Goal: Communication & Community: Answer question/provide support

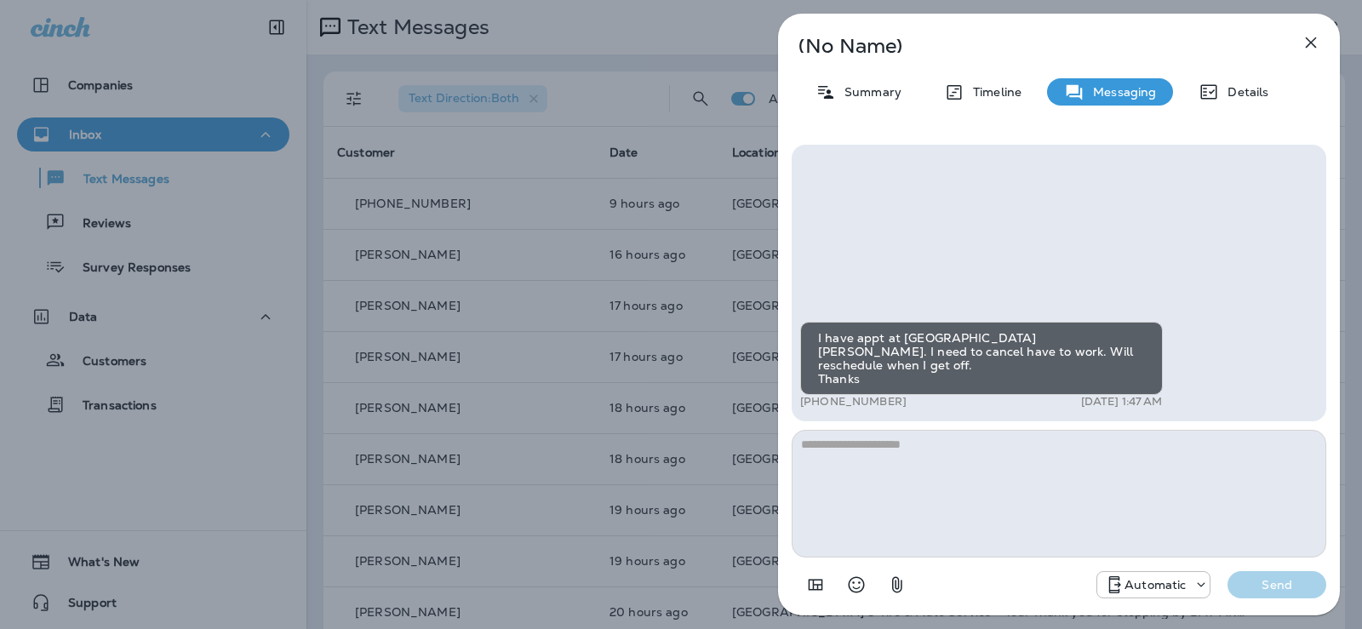
click at [1316, 42] on icon "button" at bounding box center [1311, 42] width 20 height 20
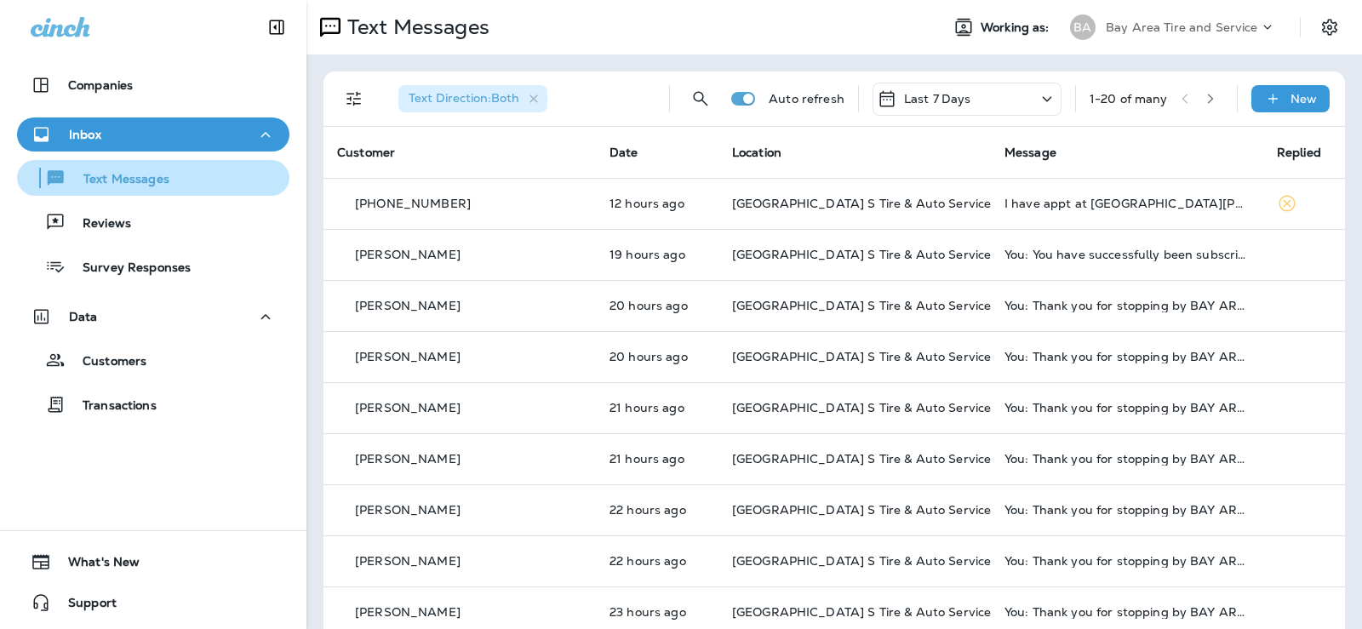
click at [90, 181] on p "Text Messages" at bounding box center [117, 180] width 103 height 16
click at [1291, 95] on p "New" at bounding box center [1304, 99] width 26 height 14
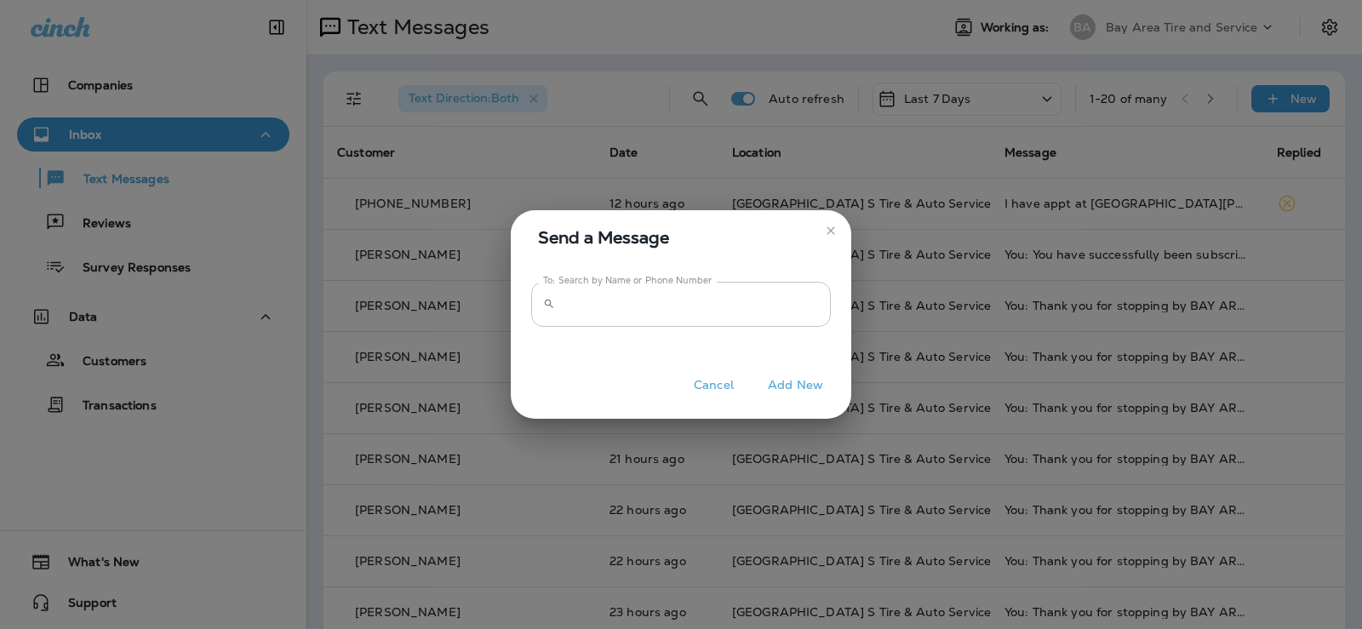
click at [639, 307] on input "To: Search by Name or Phone Number" at bounding box center [696, 304] width 269 height 45
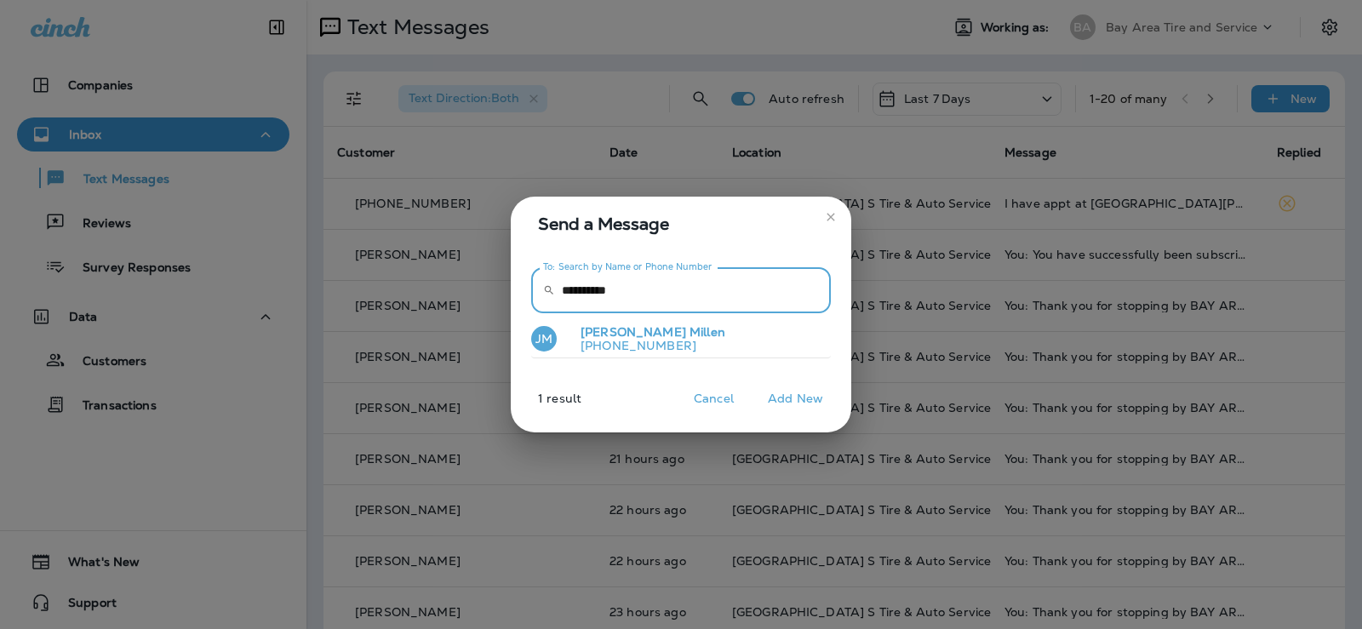
type input "**********"
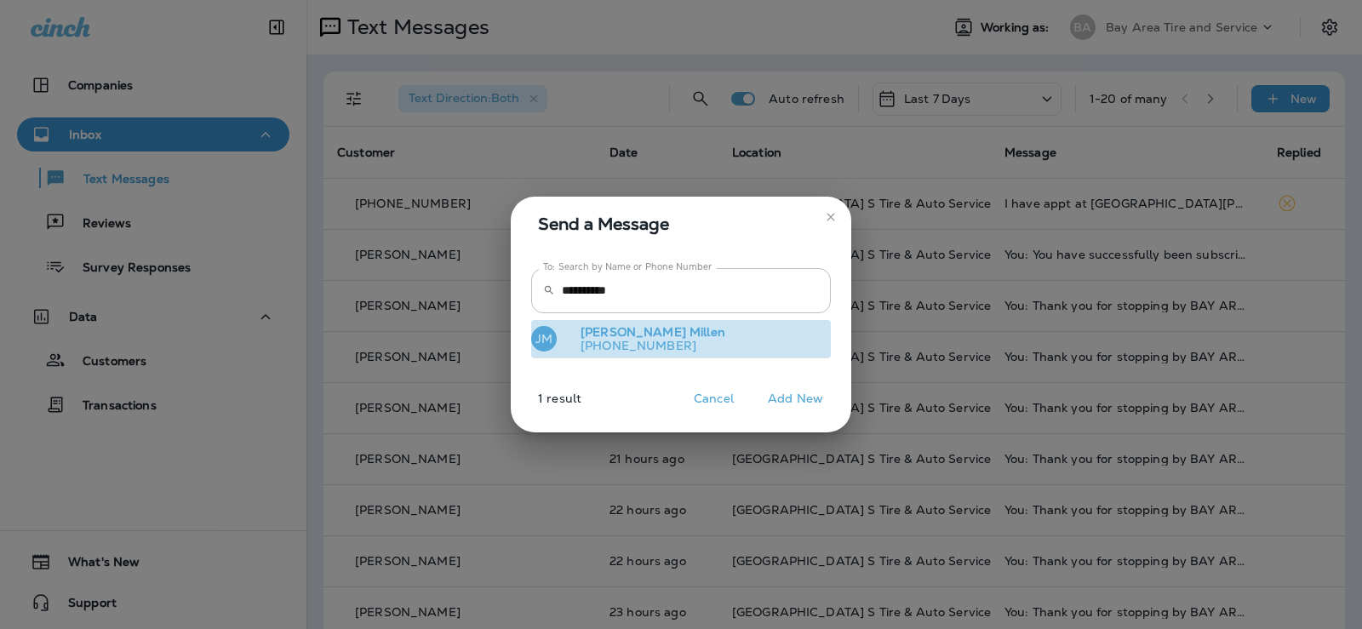
click at [679, 333] on button "[PERSON_NAME] [PHONE_NUMBER]" at bounding box center [681, 339] width 300 height 39
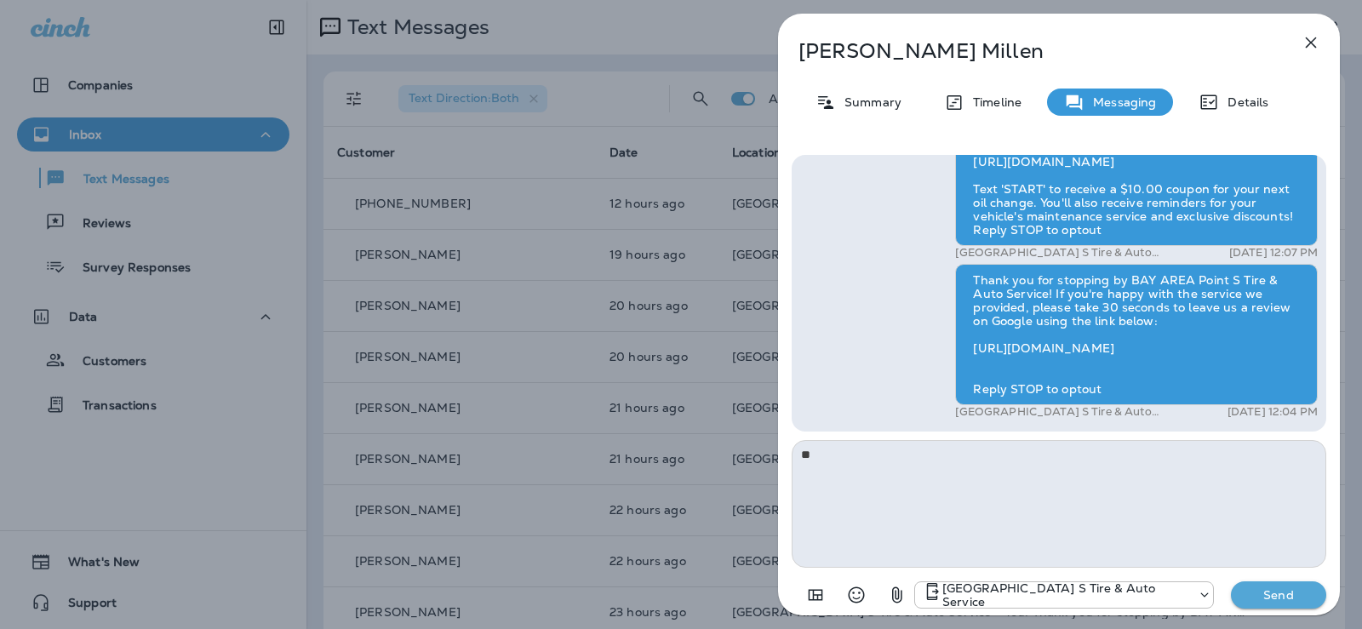
type textarea "*"
type textarea "**********"
click at [1293, 591] on p "Send" at bounding box center [1279, 595] width 72 height 15
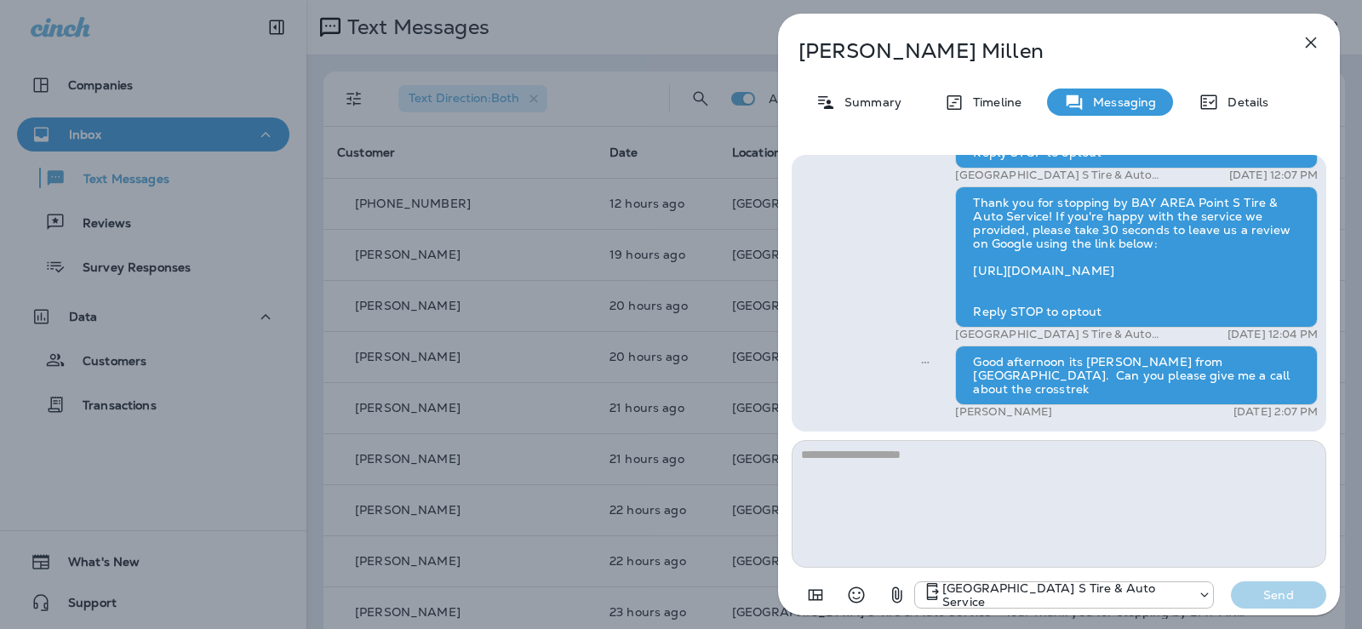
click at [1313, 38] on icon "button" at bounding box center [1311, 42] width 20 height 20
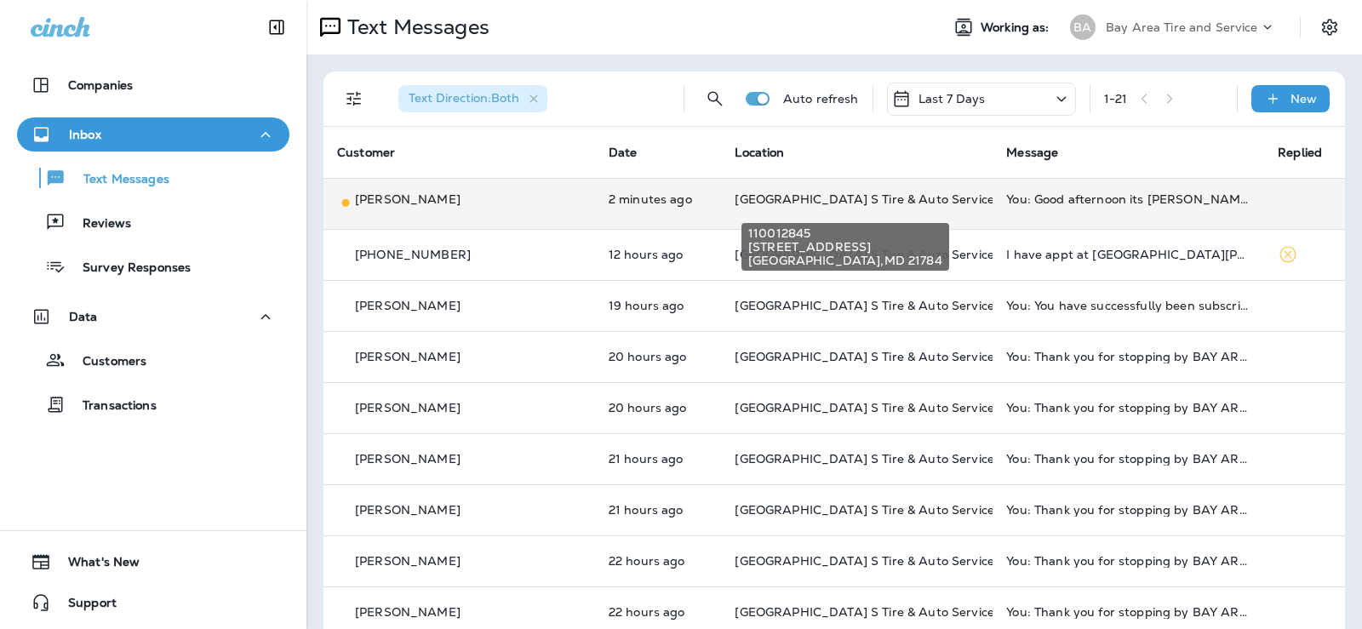
click at [938, 198] on span "[GEOGRAPHIC_DATA] S Tire & Auto Service" at bounding box center [864, 199] width 259 height 15
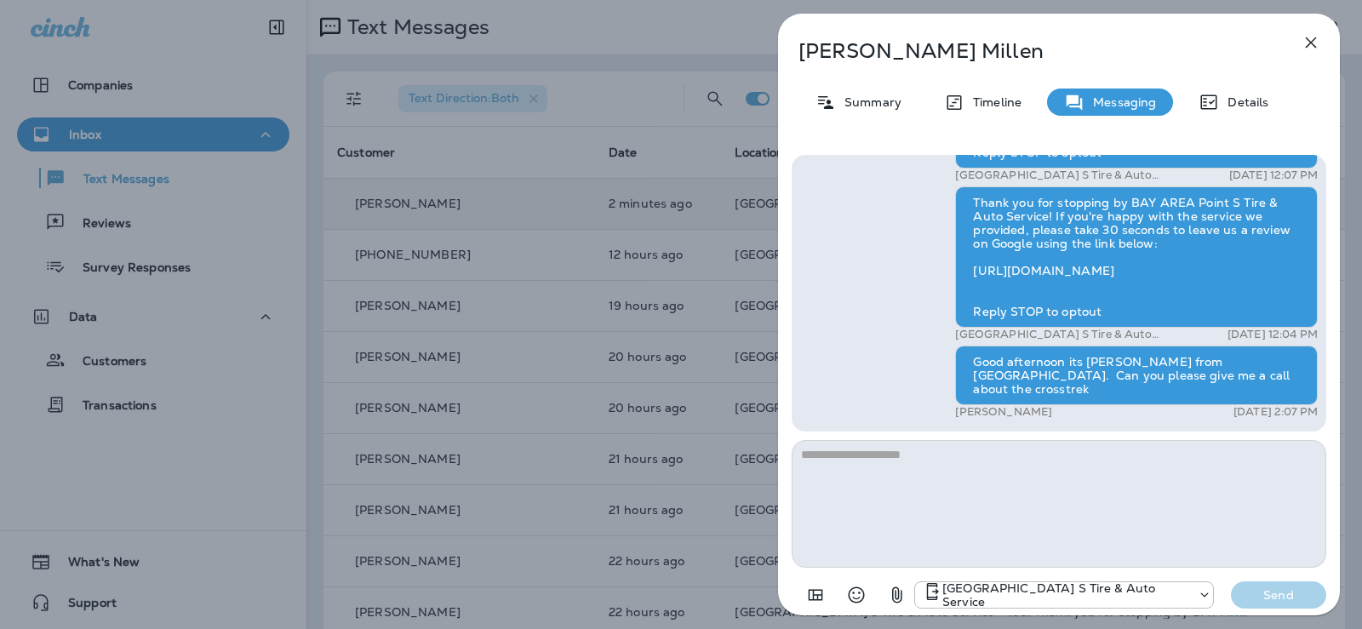
click at [1319, 43] on icon "button" at bounding box center [1311, 42] width 20 height 20
